Goal: Information Seeking & Learning: Compare options

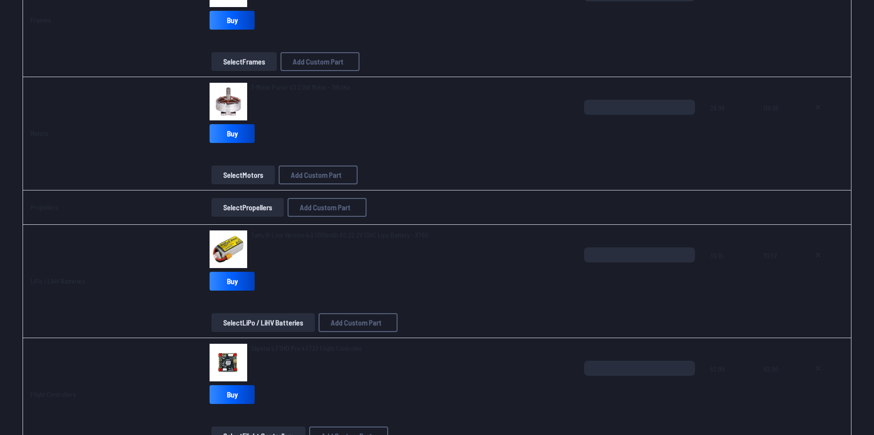
scroll to position [69, 0]
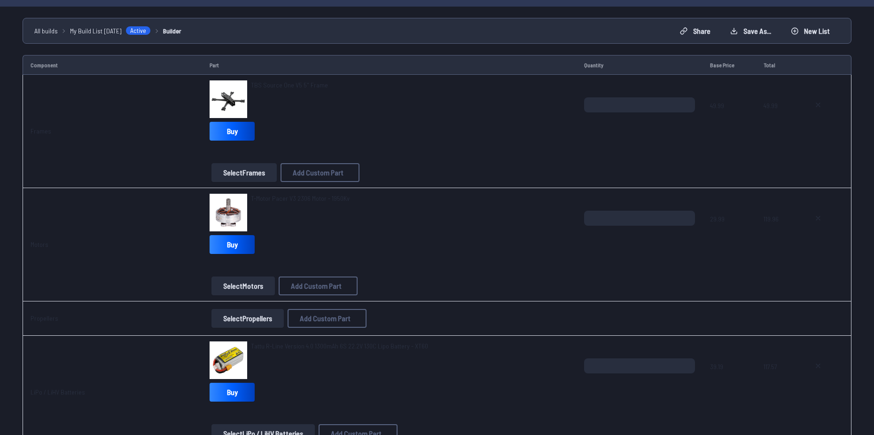
click at [291, 86] on span "TBS Source One V5 5" Frame" at bounding box center [289, 85] width 77 height 8
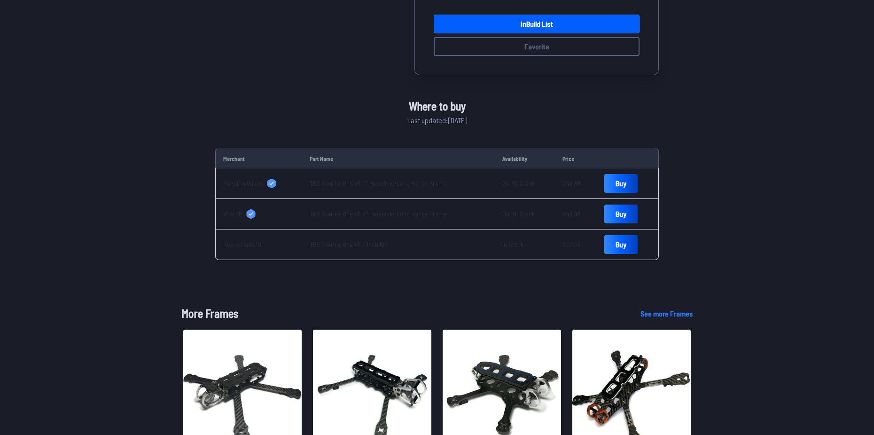
scroll to position [282, 0]
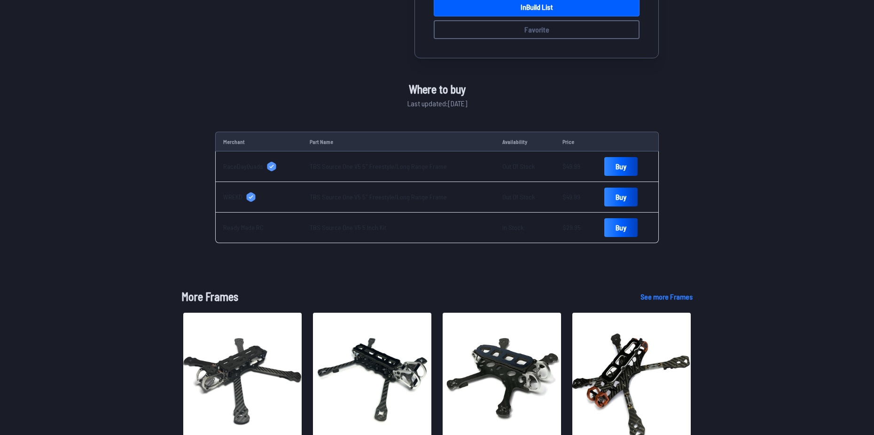
click at [241, 226] on span "Ready Made RC" at bounding box center [243, 227] width 40 height 9
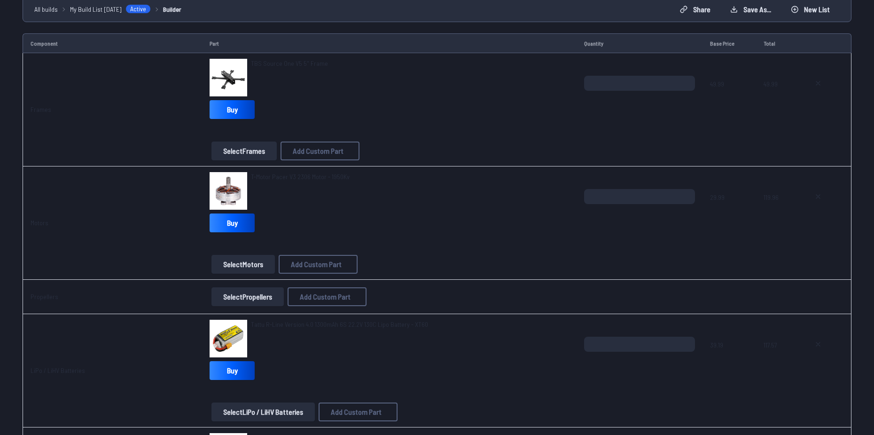
scroll to position [69, 0]
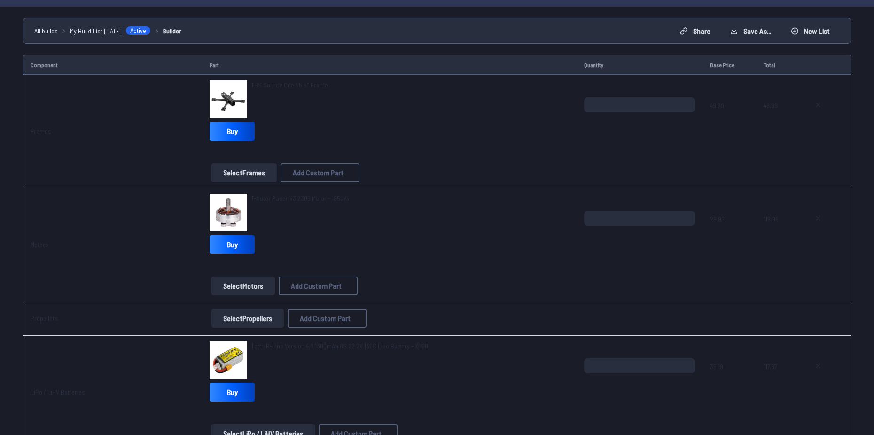
click at [272, 199] on span "T-Motor Pacer V3 2306 Motor - 1950Kv" at bounding box center [300, 198] width 99 height 8
click at [276, 196] on span "T-Motor Pacer V3 2306 Motor - 1950Kv" at bounding box center [300, 198] width 99 height 8
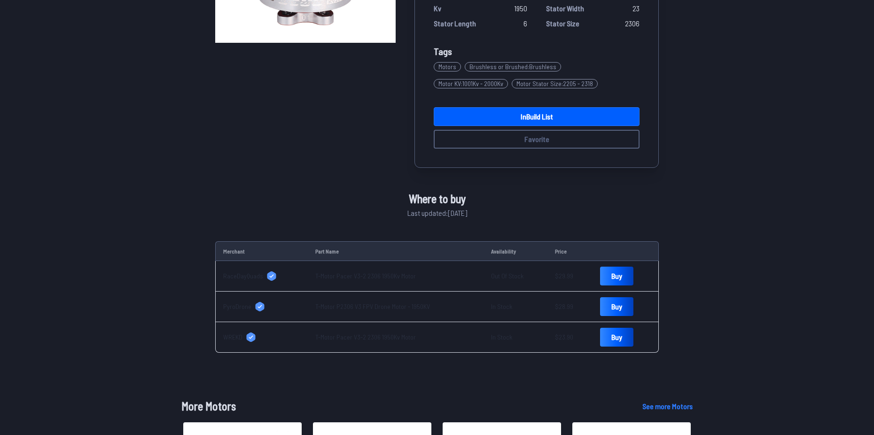
scroll to position [235, 0]
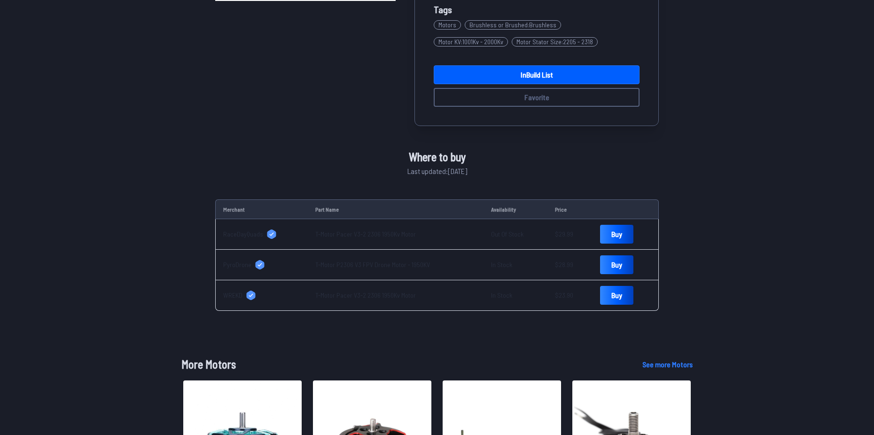
click at [236, 295] on span "WREKD" at bounding box center [232, 294] width 19 height 9
click at [236, 265] on span "PyroDrone" at bounding box center [237, 264] width 28 height 9
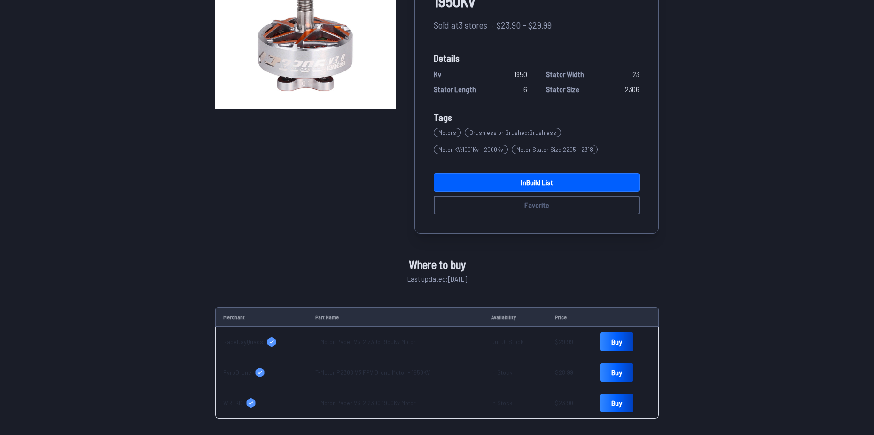
scroll to position [0, 0]
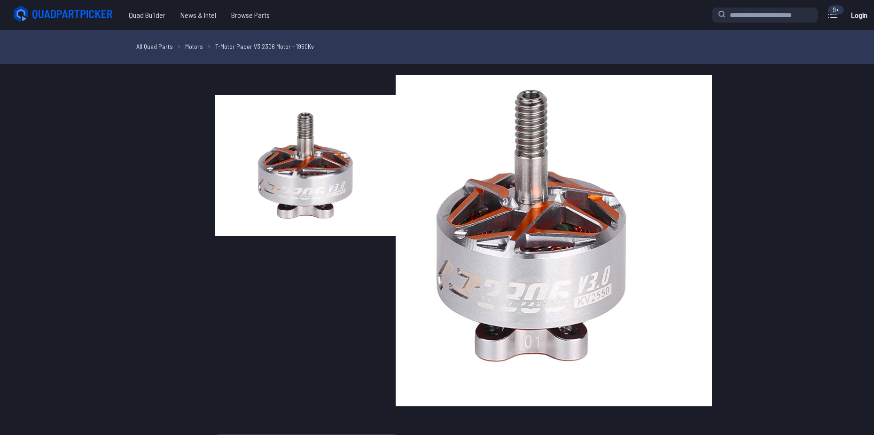
scroll to position [69, 0]
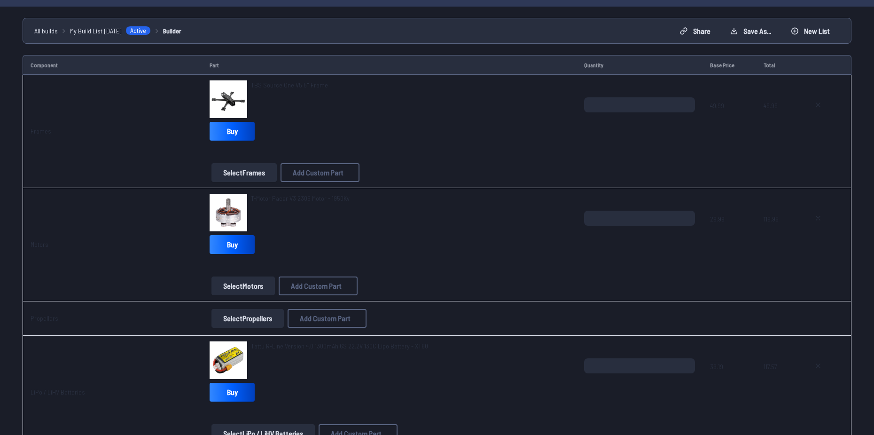
click at [277, 196] on span "T-Motor Pacer V3 2306 Motor - 1950Kv" at bounding box center [300, 198] width 99 height 8
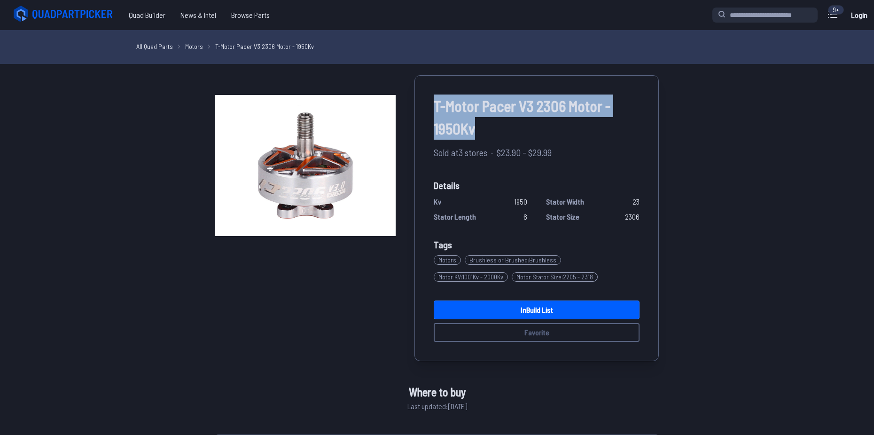
drag, startPoint x: 432, startPoint y: 104, endPoint x: 483, endPoint y: 132, distance: 57.6
click at [477, 132] on div "T-Motor Pacer V3 2306 Motor - 1950Kv Sold at 3 stores · $23.90 - $29.99 Details…" at bounding box center [536, 218] width 244 height 286
copy span "T-Motor Pacer V3 2306 Motor - 1950Kv"
